Goal: Find specific page/section: Find specific page/section

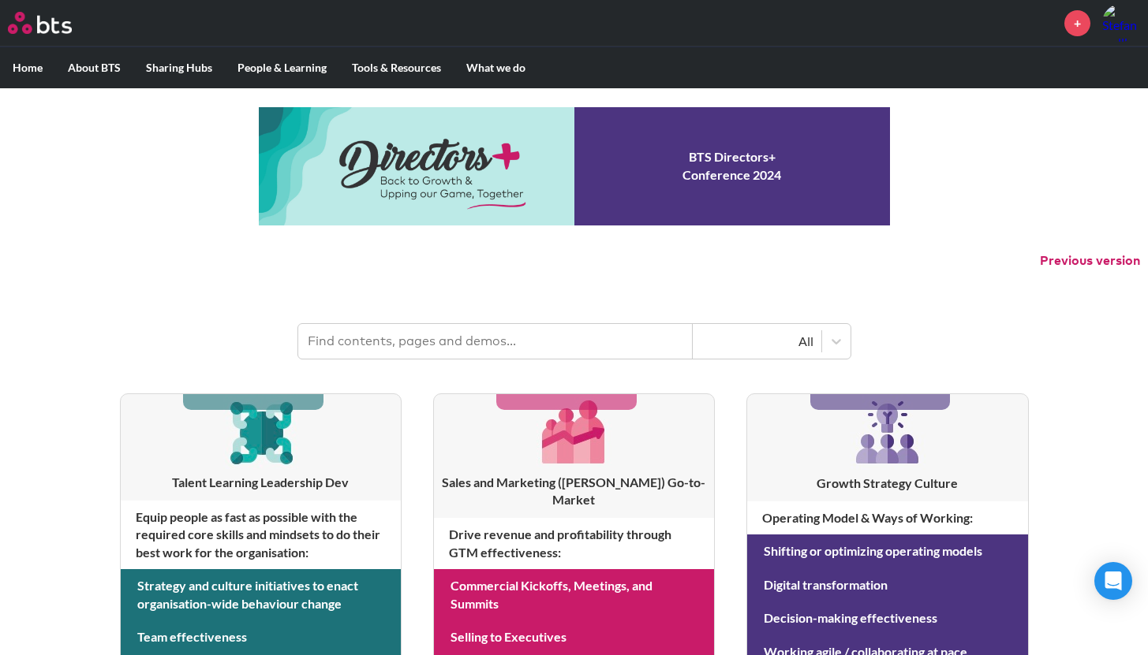
click at [603, 349] on input "text" at bounding box center [495, 341] width 394 height 35
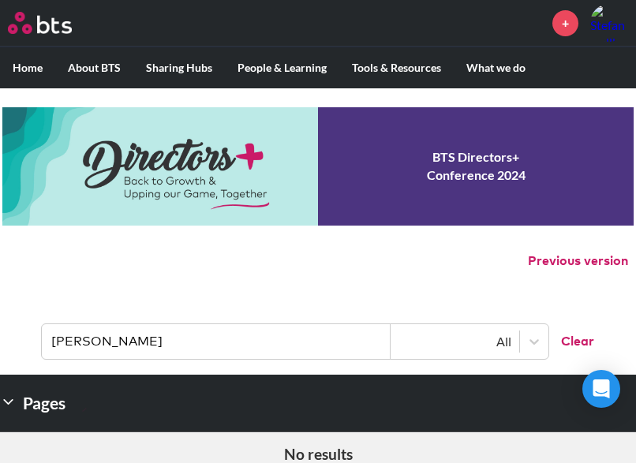
type input "alex ko"
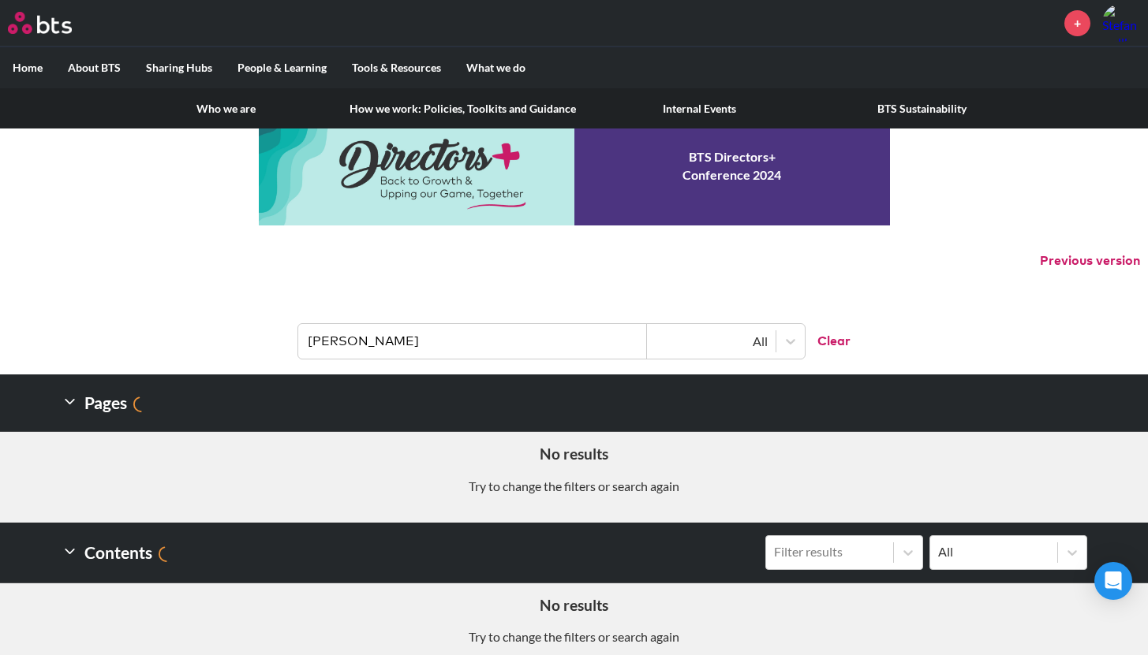
click at [213, 110] on link "Who we are" at bounding box center [226, 108] width 222 height 41
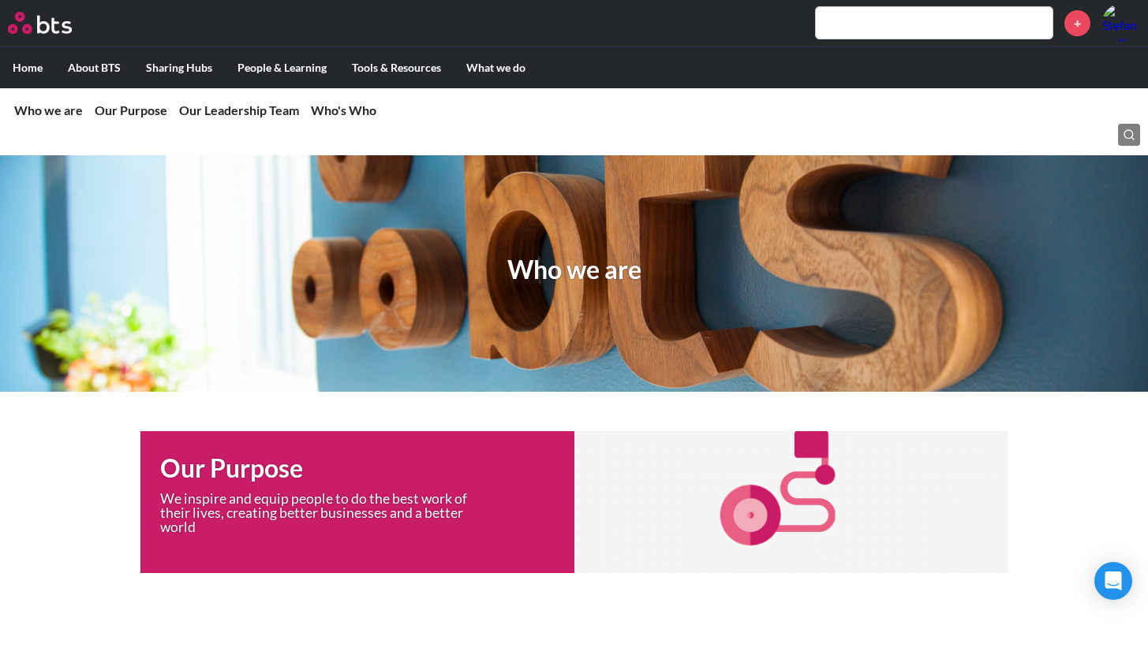
click at [39, 73] on label "Home" at bounding box center [27, 67] width 55 height 41
click at [0, 0] on input "Home" at bounding box center [0, 0] width 0 height 0
